Goal: Information Seeking & Learning: Find specific fact

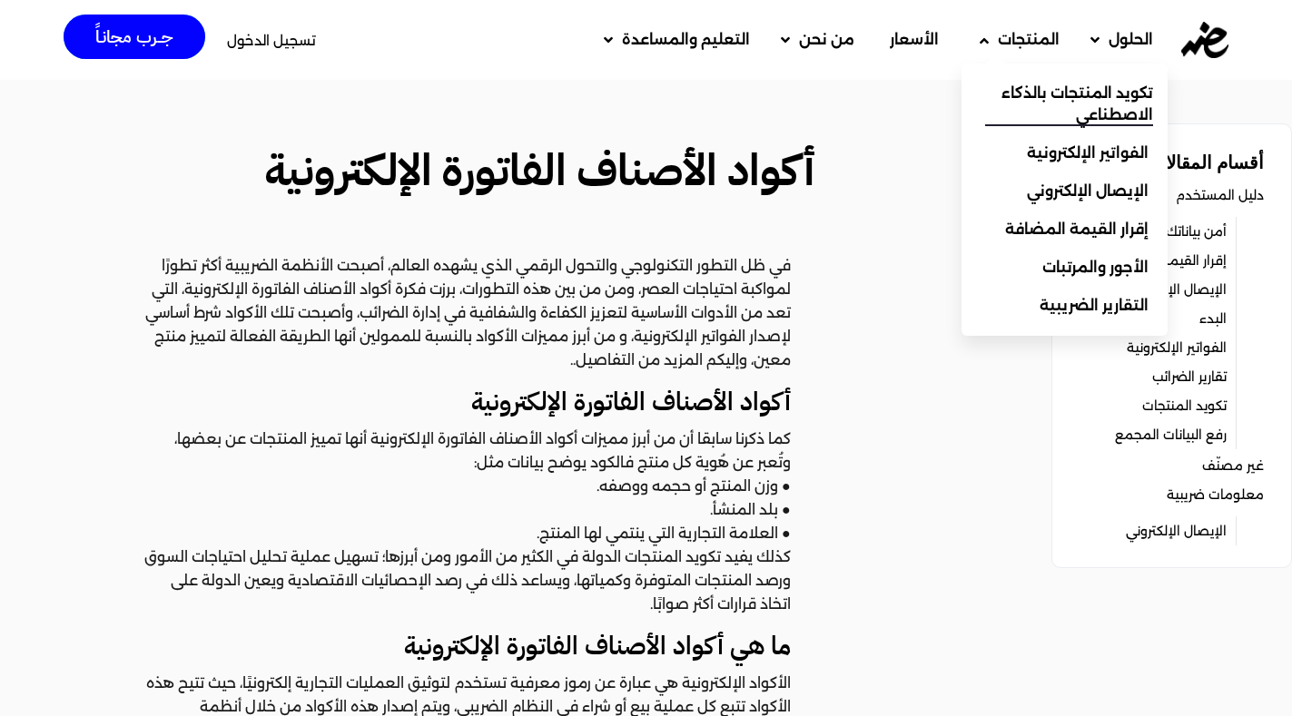
click at [1021, 104] on span "تكويد المنتجات بالذكاء الاصطناعي" at bounding box center [1069, 105] width 168 height 44
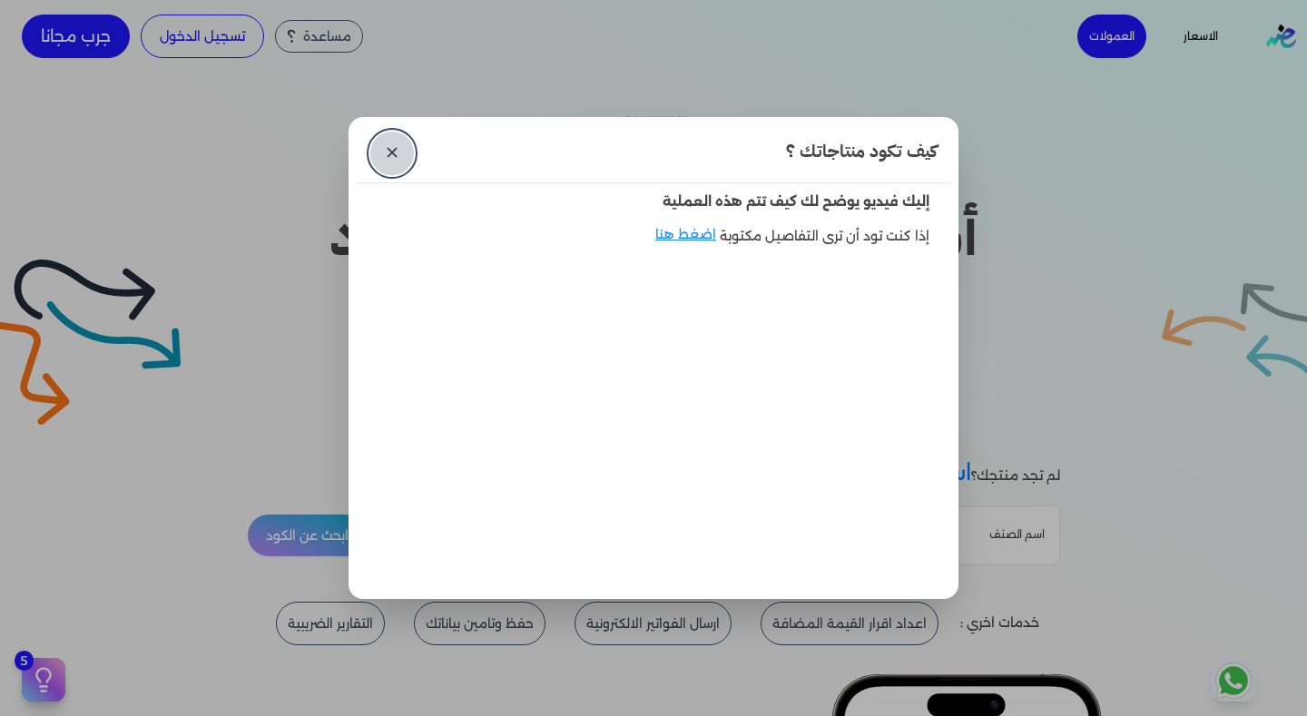
click at [406, 148] on link "✕" at bounding box center [392, 154] width 44 height 44
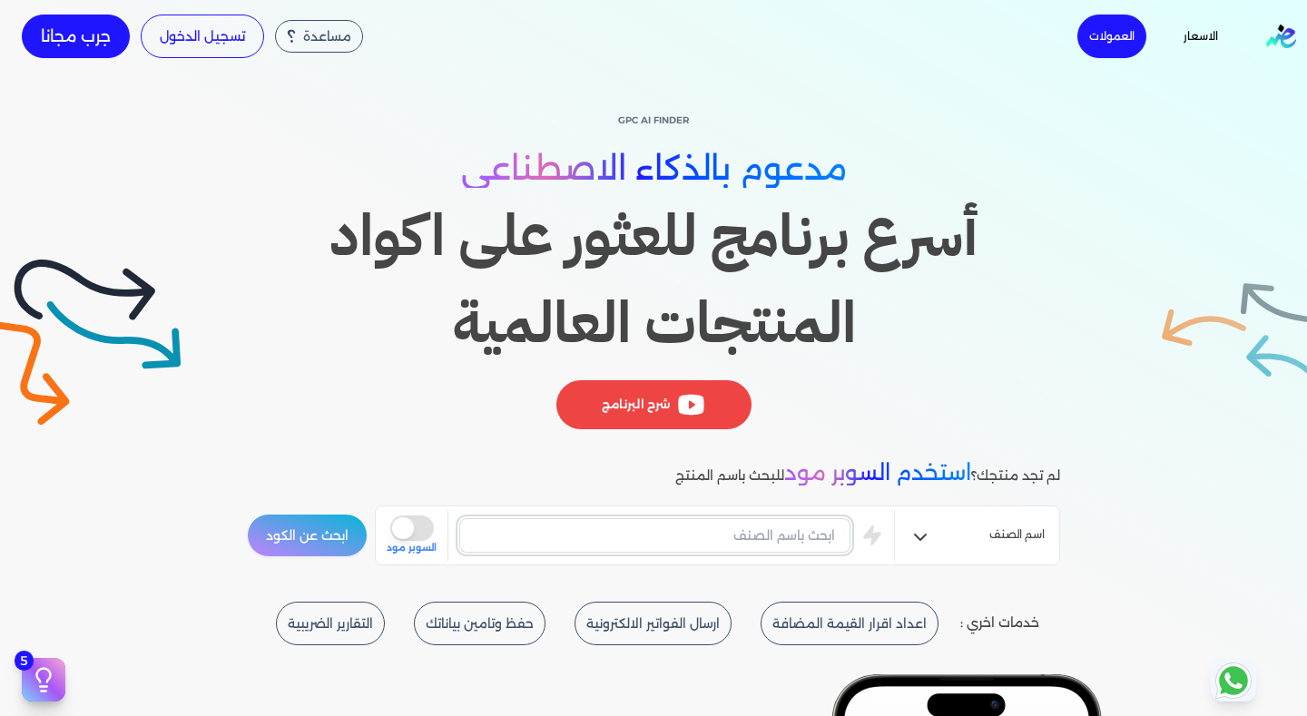
click at [747, 537] on input "text" at bounding box center [654, 535] width 391 height 34
type input "ؤ"
type input "كونتاكتور"
click at [333, 550] on button "ابحث عن الكود" at bounding box center [307, 536] width 121 height 44
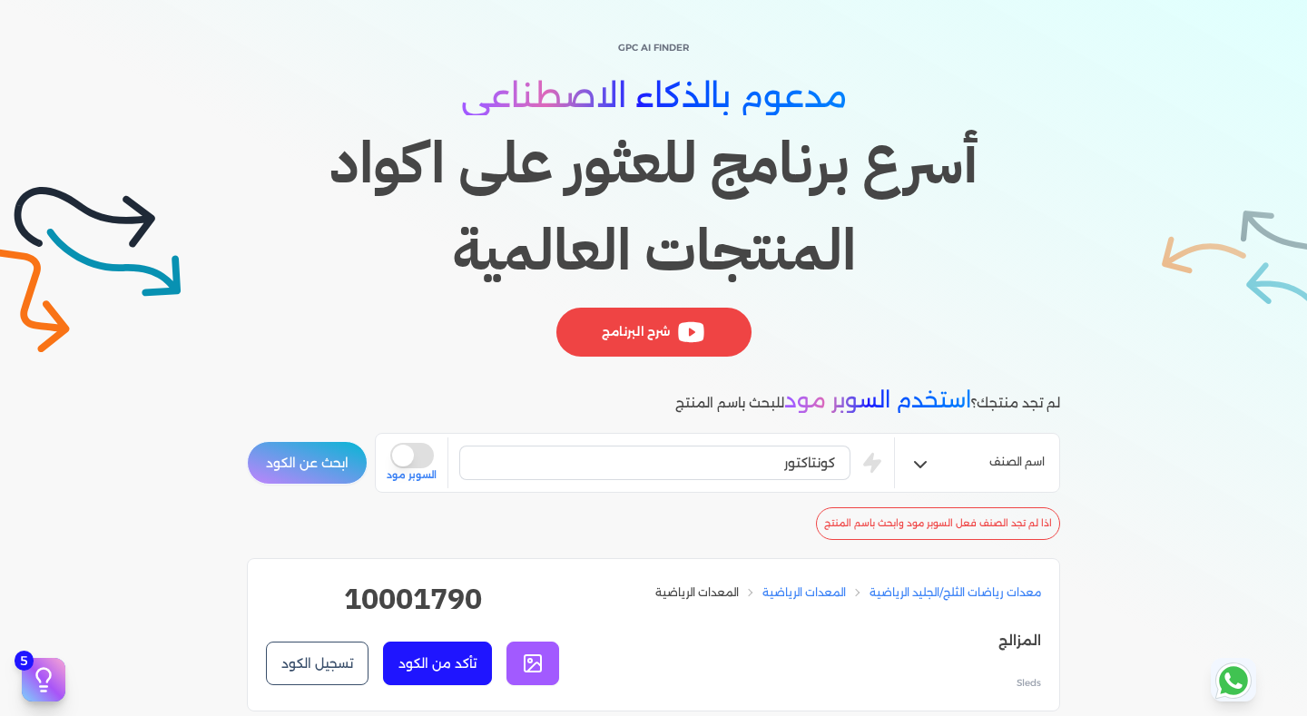
scroll to position [109, 0]
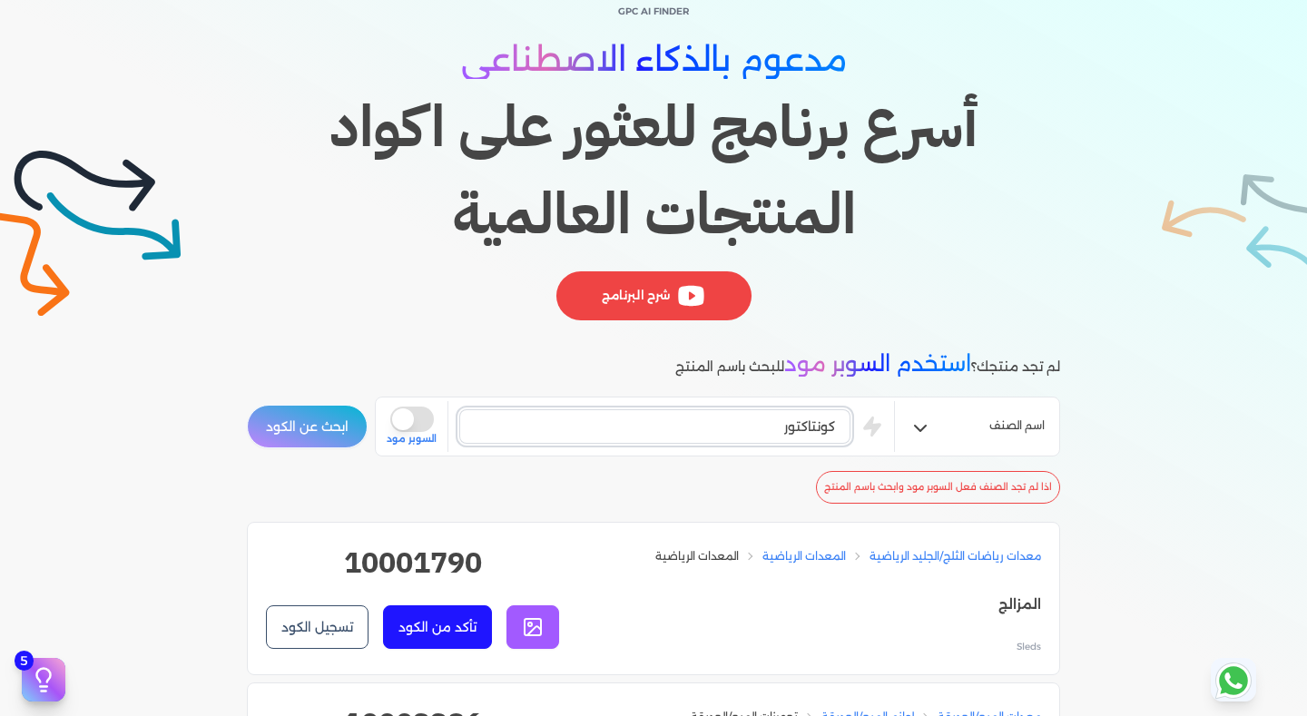
click at [772, 431] on input "كونتاكتور" at bounding box center [654, 426] width 391 height 34
click at [343, 437] on button "ابحث عن الكود" at bounding box center [307, 427] width 121 height 44
drag, startPoint x: 712, startPoint y: 410, endPoint x: 897, endPoint y: 447, distance: 188.9
click at [894, 447] on div "كونتكتور is super mode السوبر مود" at bounding box center [640, 426] width 507 height 51
type input "contactor"
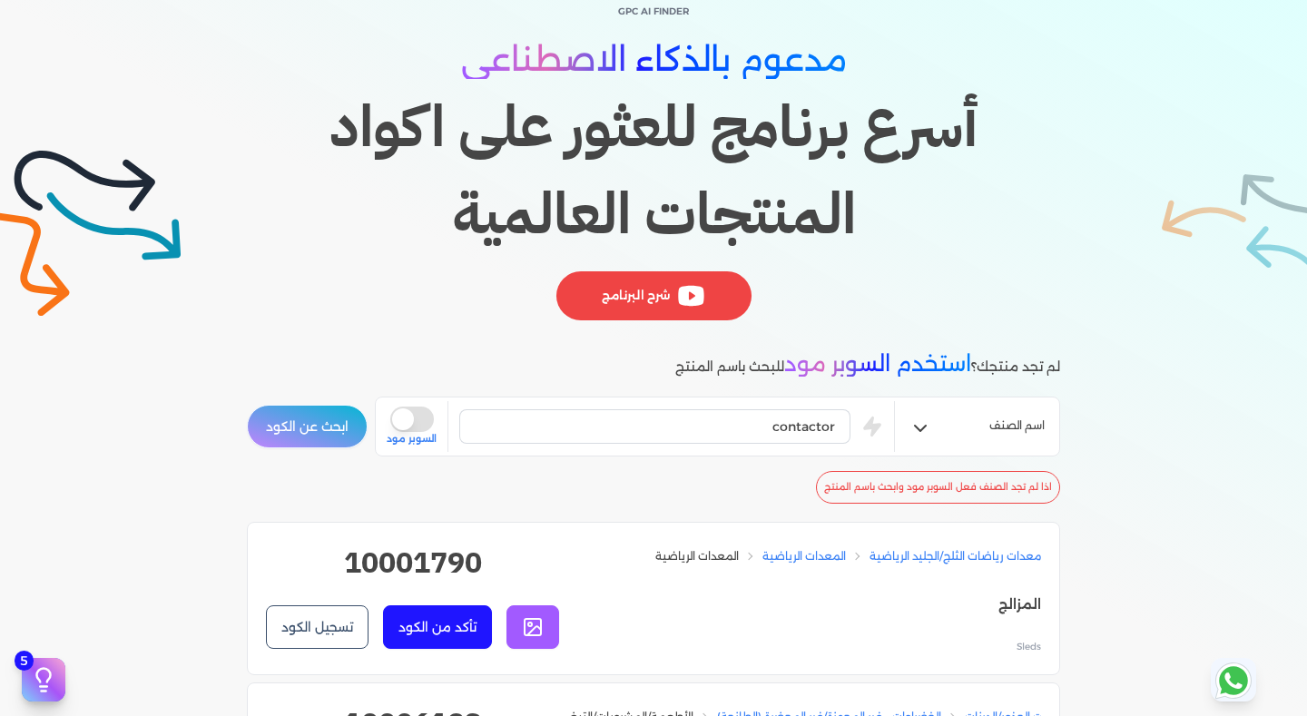
click at [328, 419] on button "ابحث عن الكود" at bounding box center [307, 427] width 121 height 44
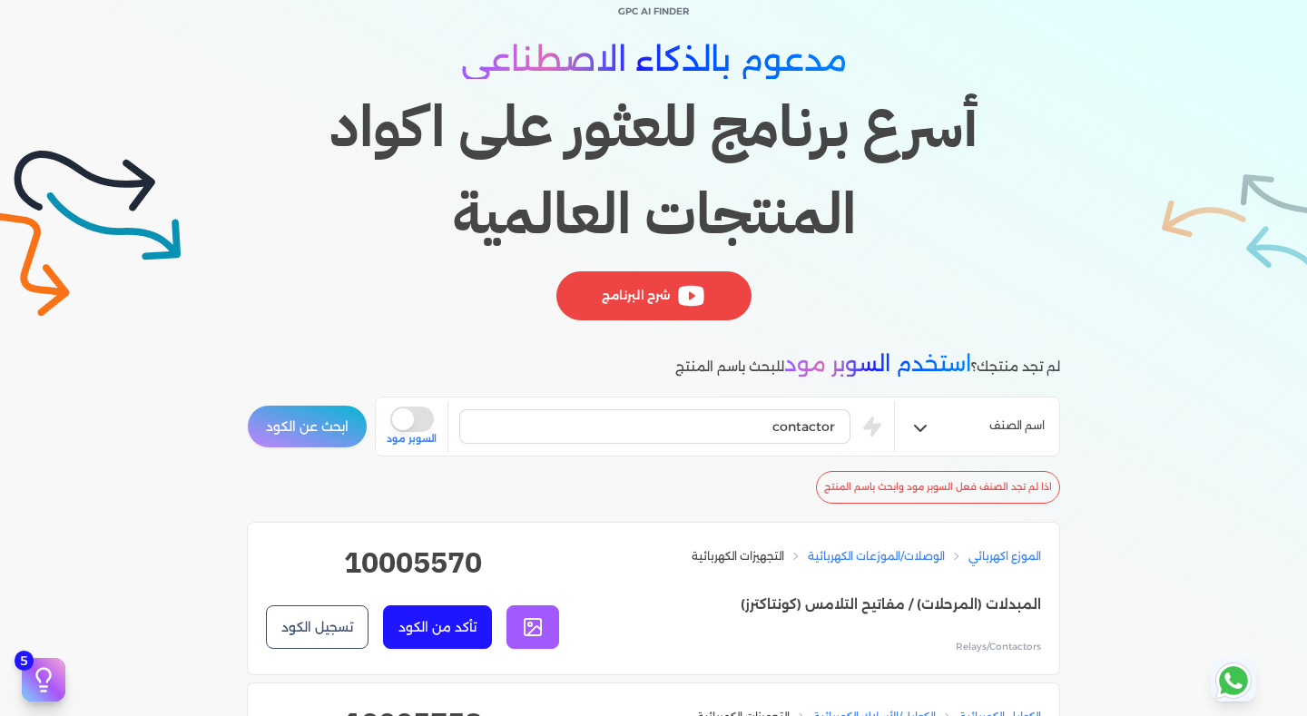
click at [415, 627] on button "تأكد من الكود" at bounding box center [437, 627] width 109 height 44
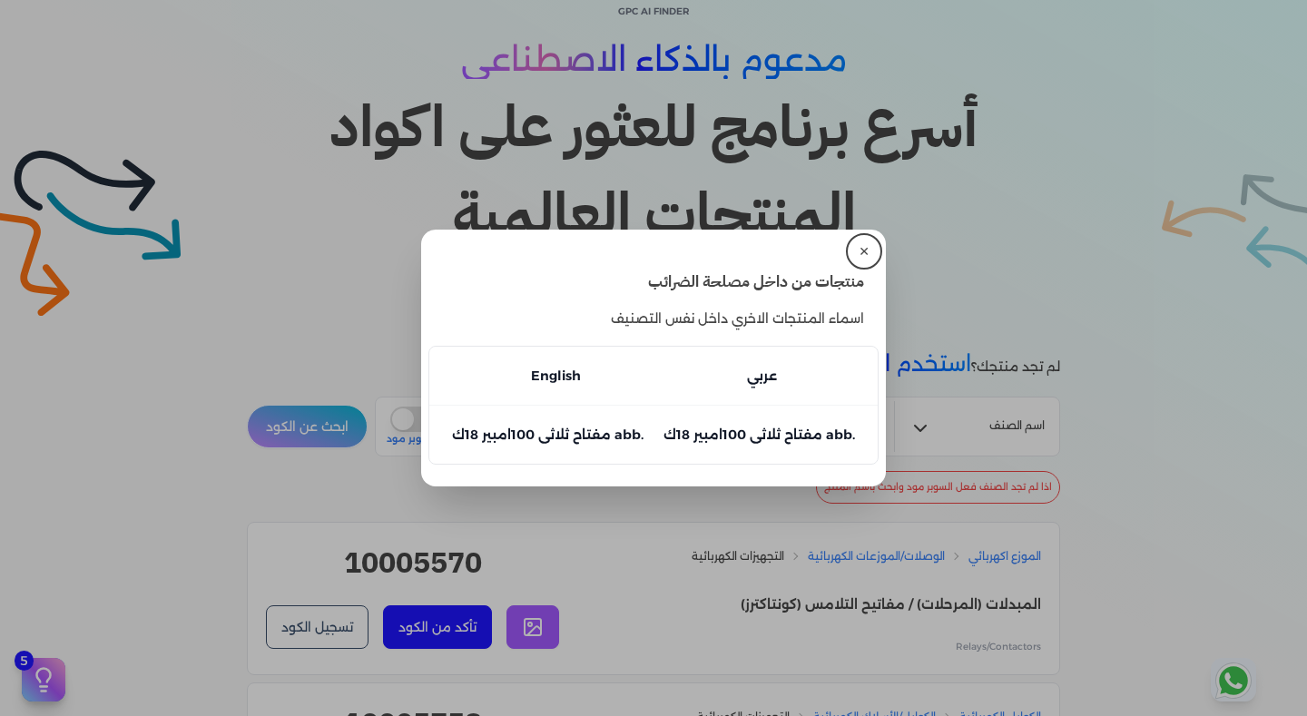
click at [727, 443] on p "مفتاح ثلاثى 100امبير 18ك abb. عربي" at bounding box center [759, 435] width 192 height 22
click at [855, 251] on button "✕" at bounding box center [864, 251] width 29 height 29
